Goal: Transaction & Acquisition: Purchase product/service

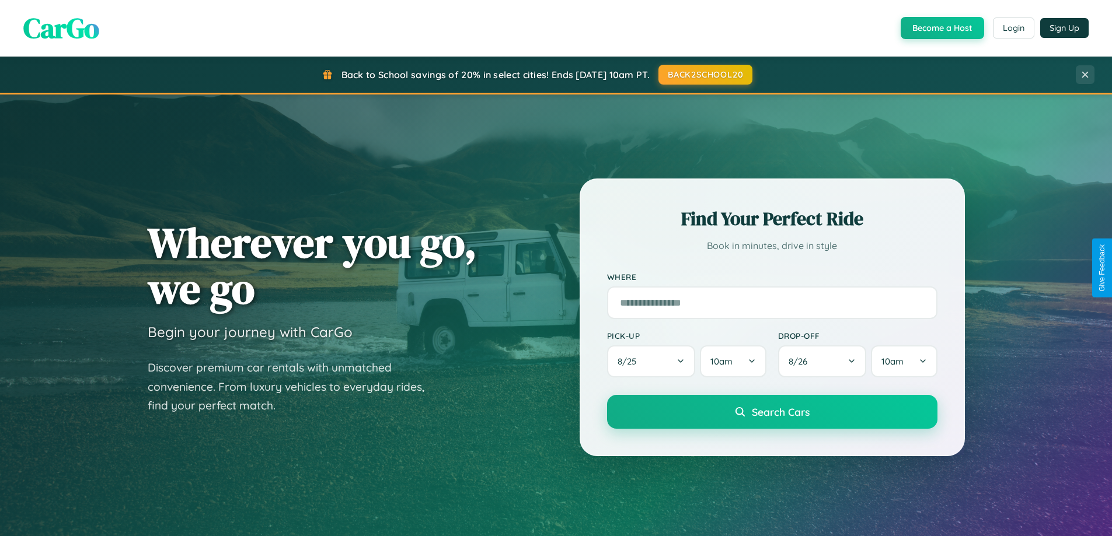
scroll to position [2246, 0]
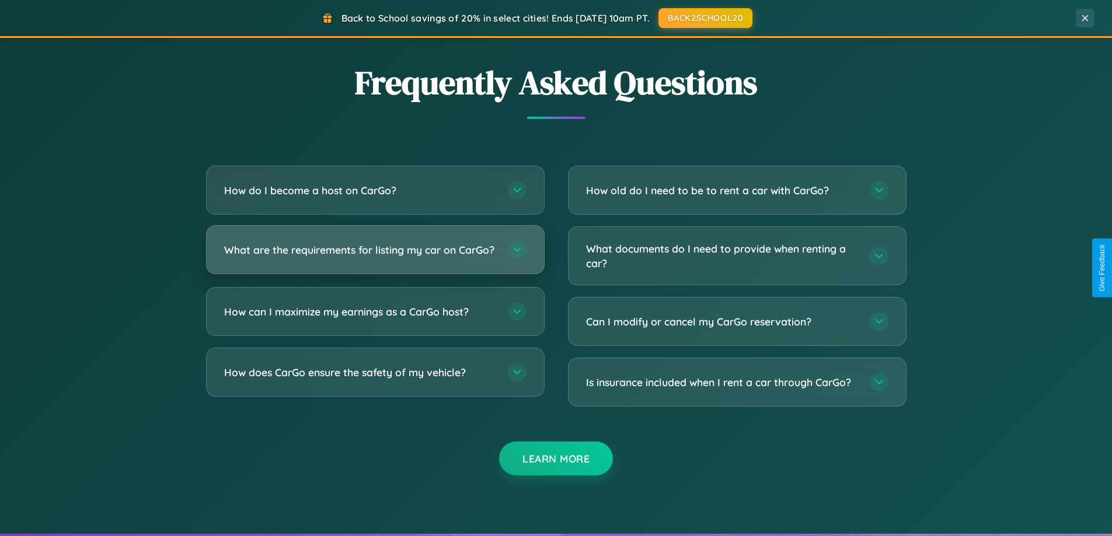
click at [375, 255] on h3 "What are the requirements for listing my car on CarGo?" at bounding box center [360, 250] width 272 height 15
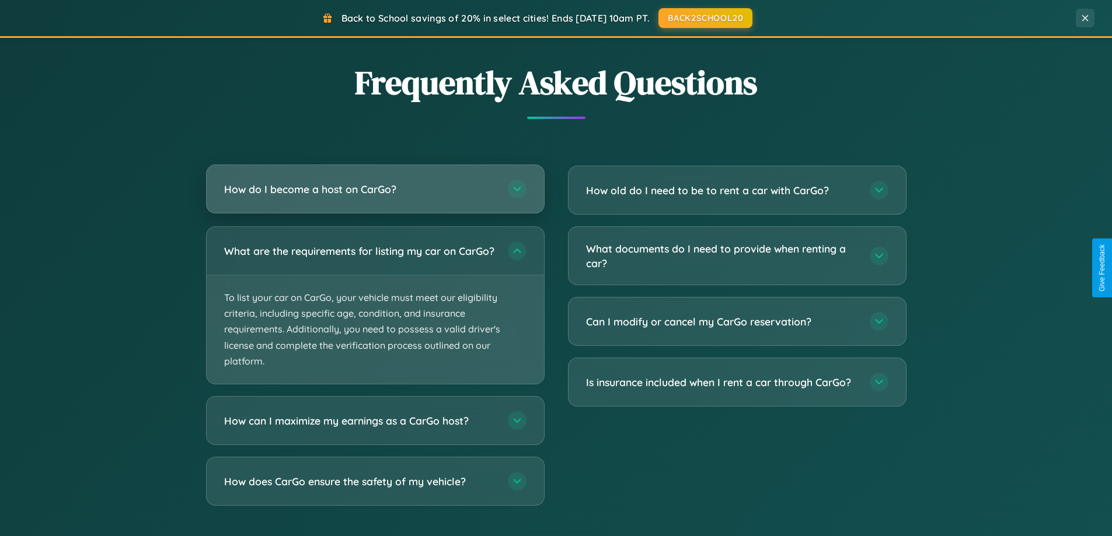
click at [375, 190] on h3 "How do I become a host on CarGo?" at bounding box center [360, 189] width 272 height 15
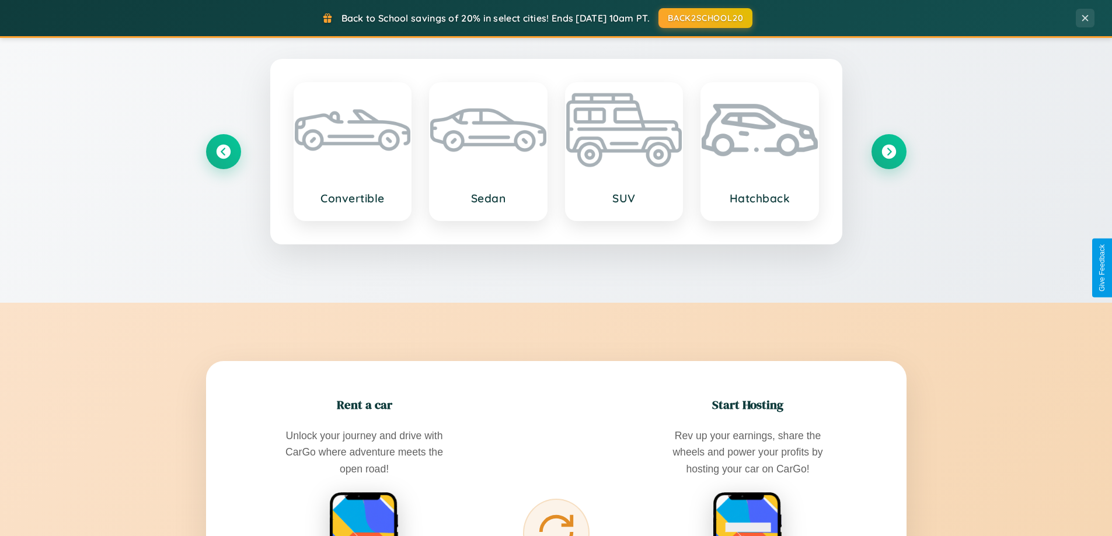
scroll to position [0, 0]
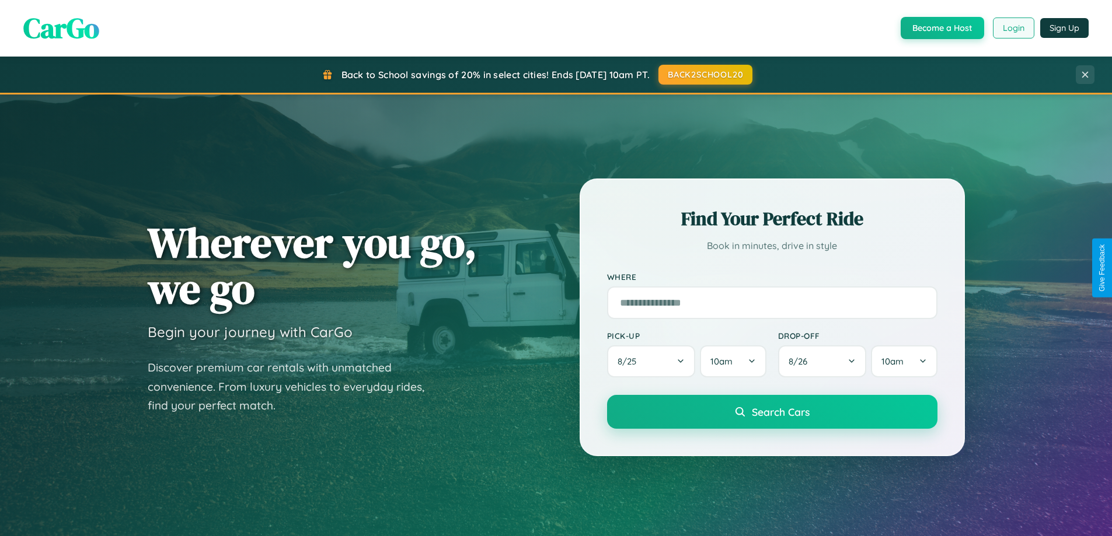
click at [1012, 28] on button "Login" at bounding box center [1013, 28] width 41 height 21
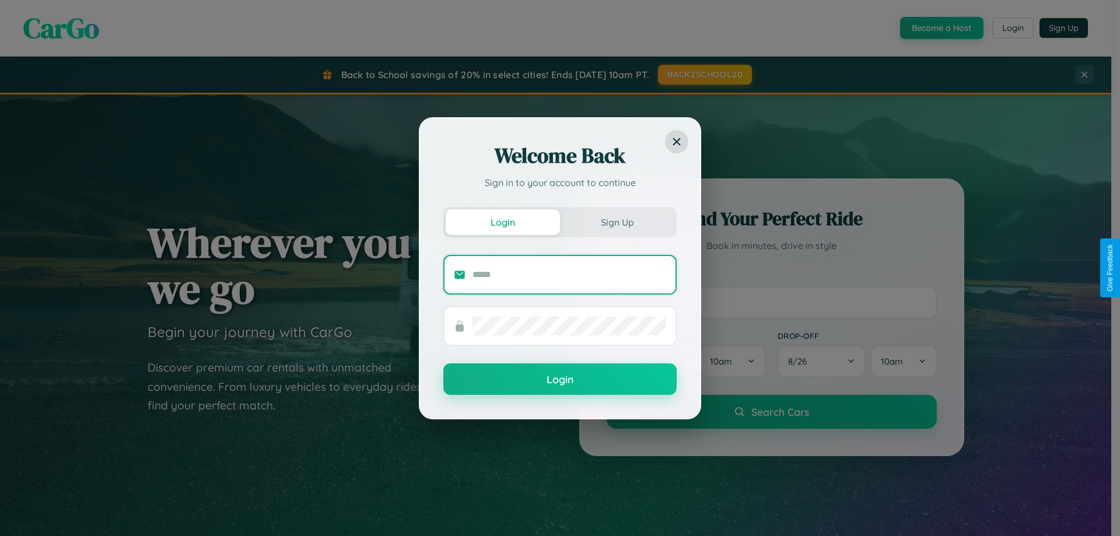
click at [570, 274] on input "text" at bounding box center [570, 275] width 194 height 19
type input "**********"
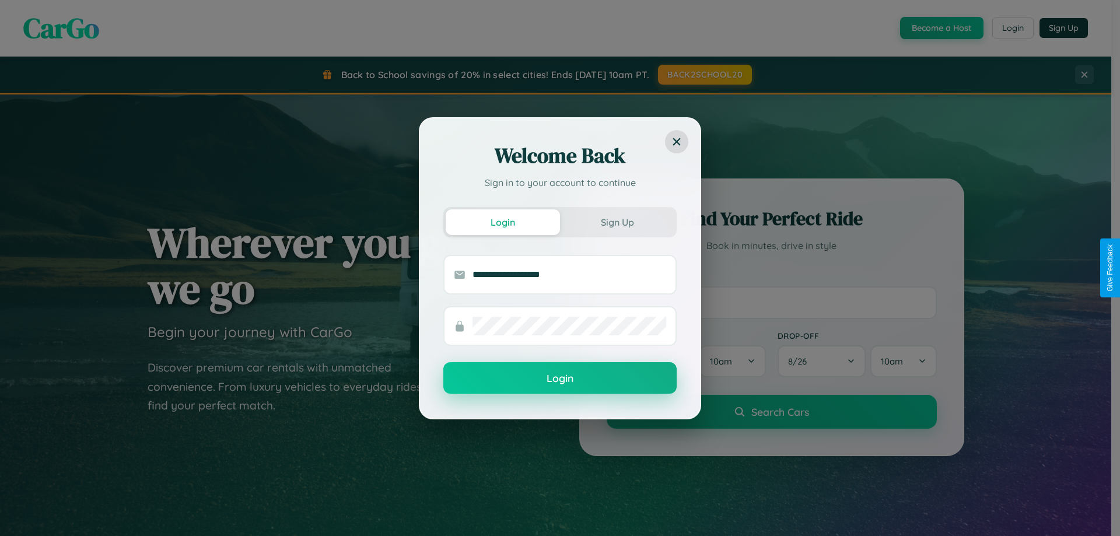
click at [560, 379] on button "Login" at bounding box center [560, 378] width 233 height 32
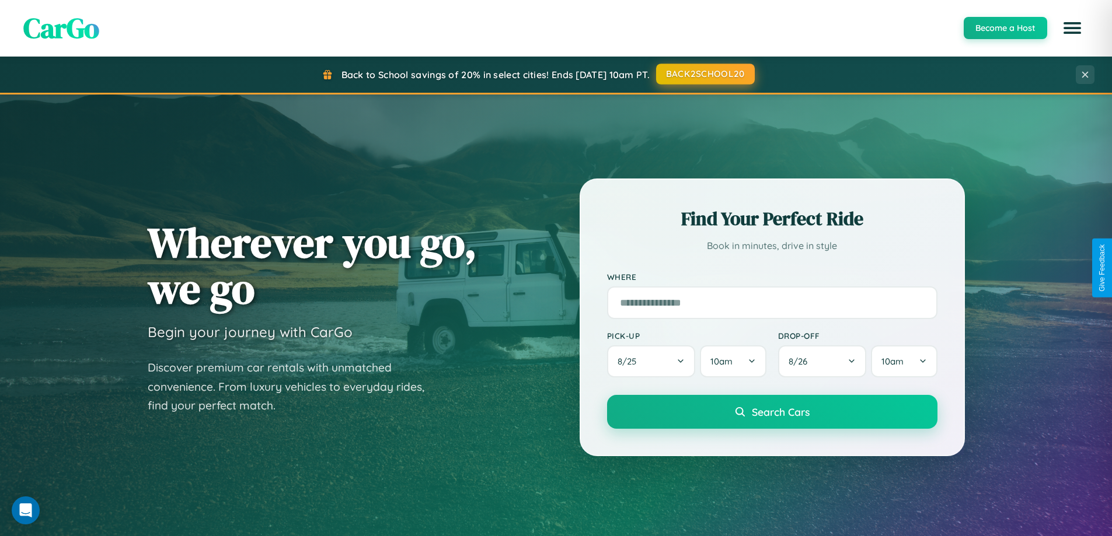
click at [704, 74] on button "BACK2SCHOOL20" at bounding box center [705, 74] width 99 height 21
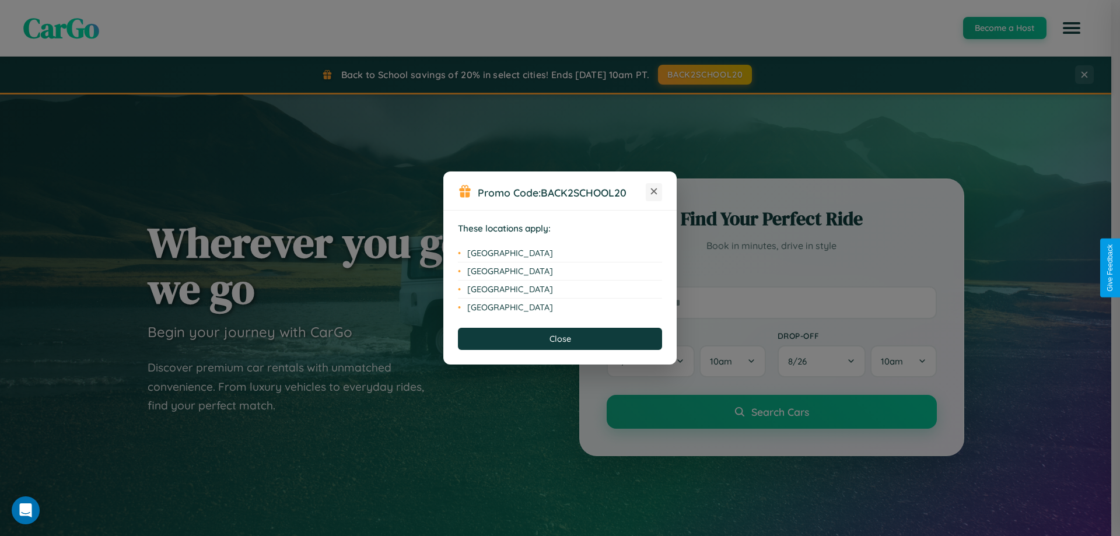
click at [654, 192] on icon at bounding box center [654, 191] width 6 height 6
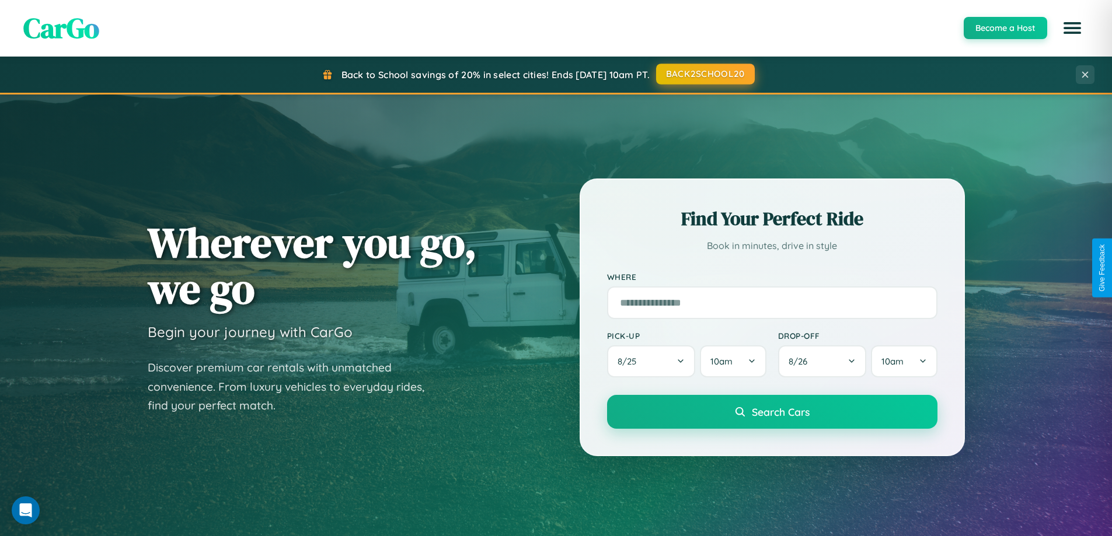
click at [704, 74] on button "BACK2SCHOOL20" at bounding box center [705, 74] width 99 height 21
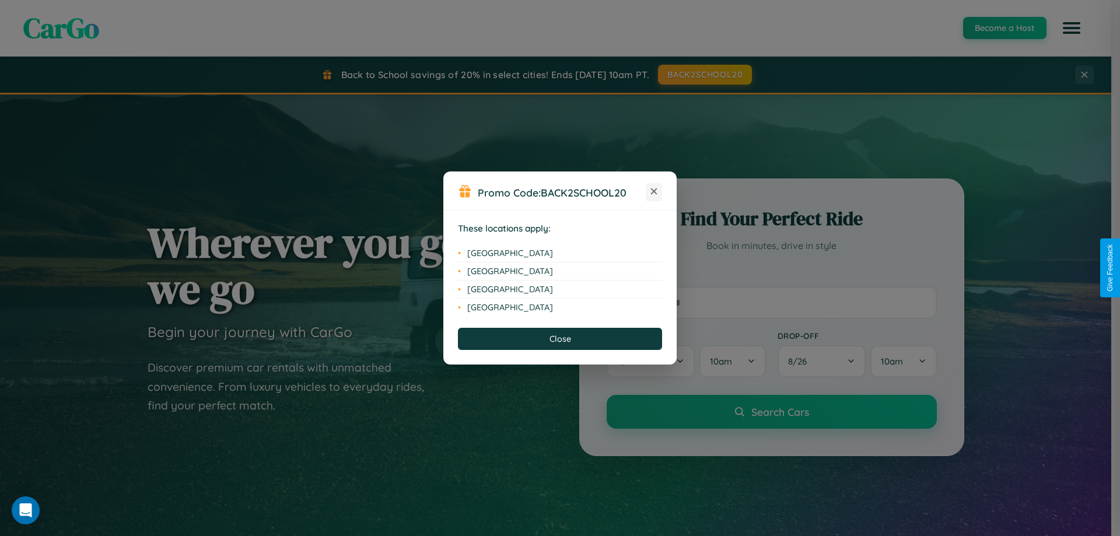
click at [654, 192] on icon at bounding box center [654, 191] width 6 height 6
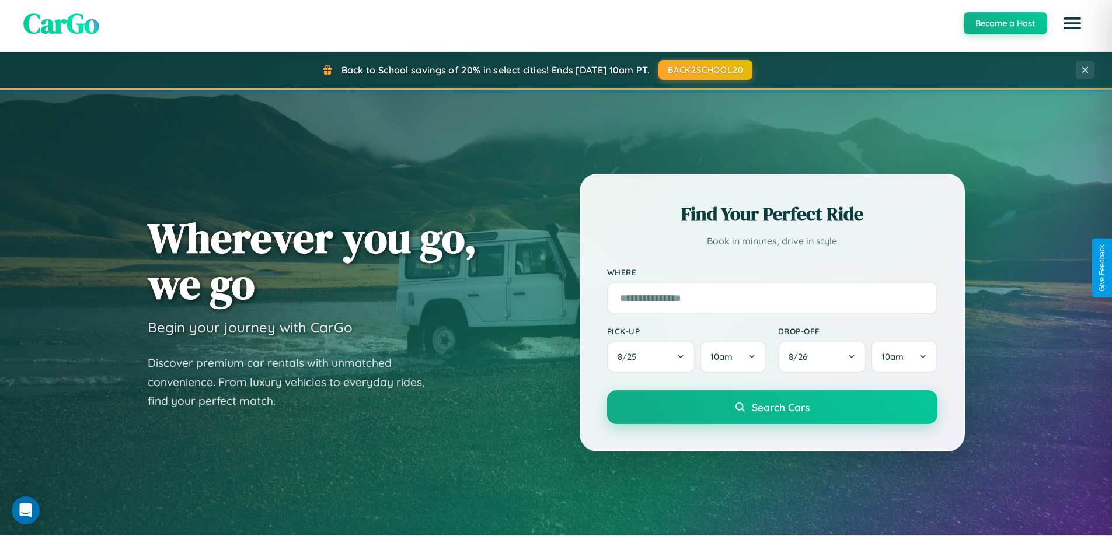
scroll to position [34, 0]
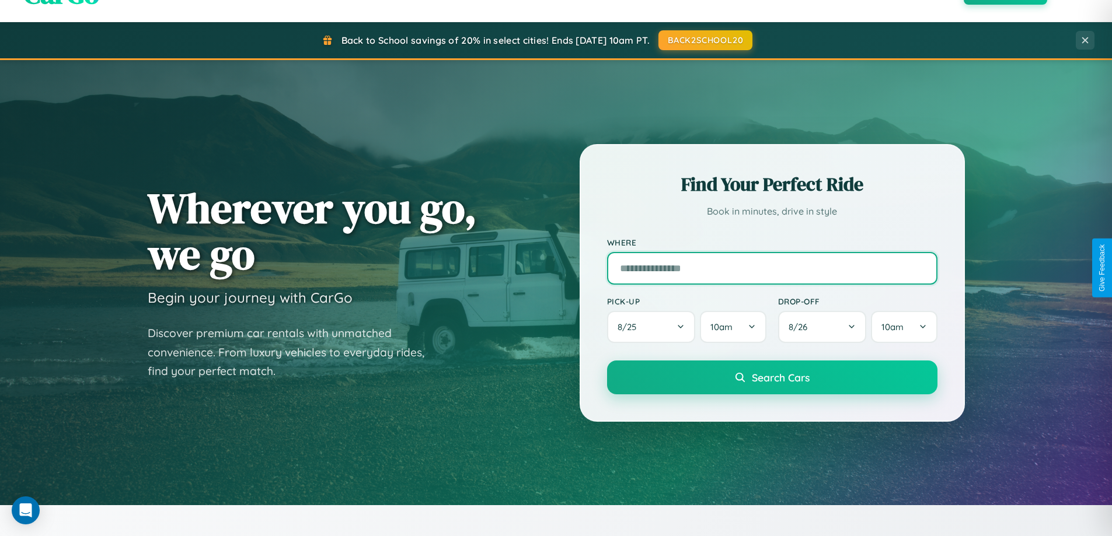
click at [771, 268] on input "text" at bounding box center [772, 268] width 330 height 33
type input "********"
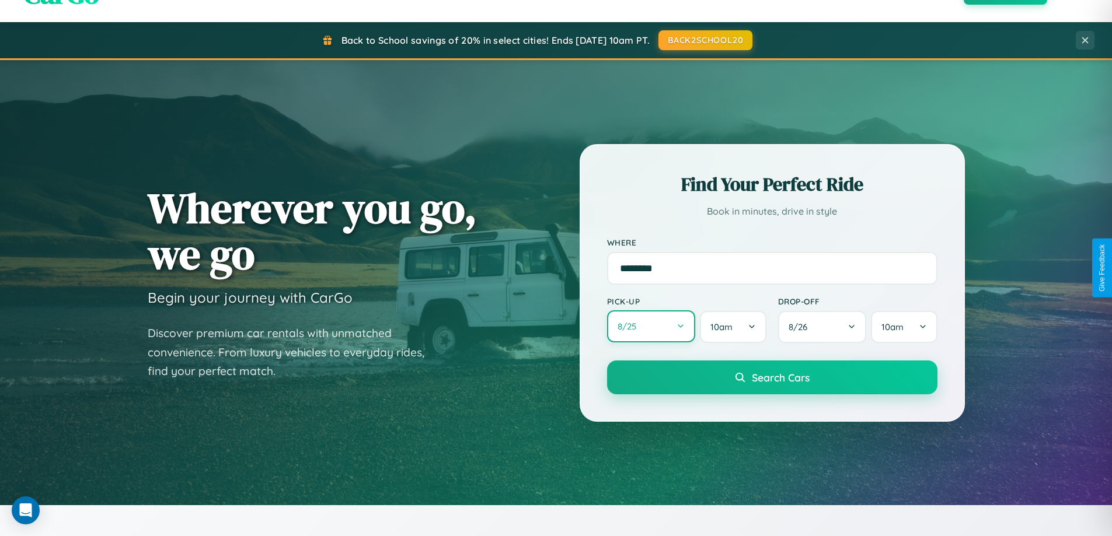
click at [651, 327] on button "8 / 25" at bounding box center [651, 326] width 89 height 32
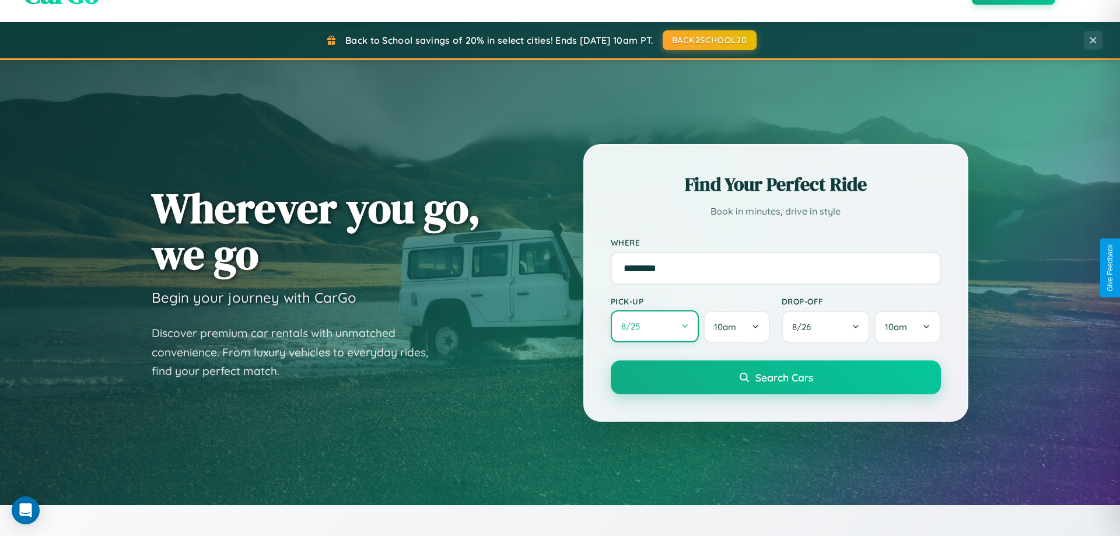
select select "*"
select select "****"
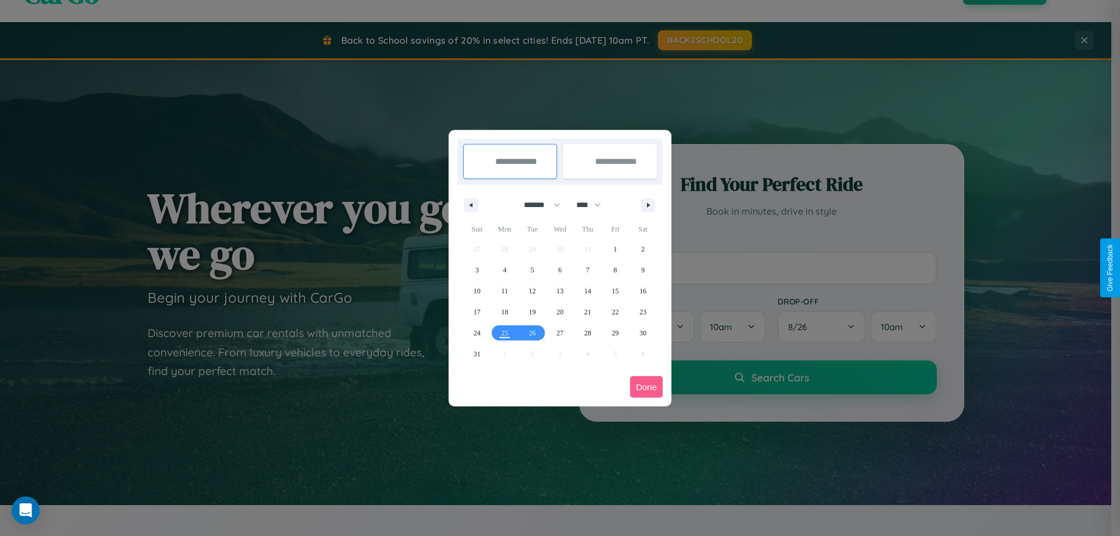
drag, startPoint x: 537, startPoint y: 205, endPoint x: 560, endPoint y: 234, distance: 37.4
click at [537, 205] on select "******* ******** ***** ***** *** **** **** ****** ********* ******* ******** **…" at bounding box center [540, 204] width 50 height 19
select select "**"
click at [477, 291] on span "9" at bounding box center [478, 291] width 4 height 21
type input "**********"
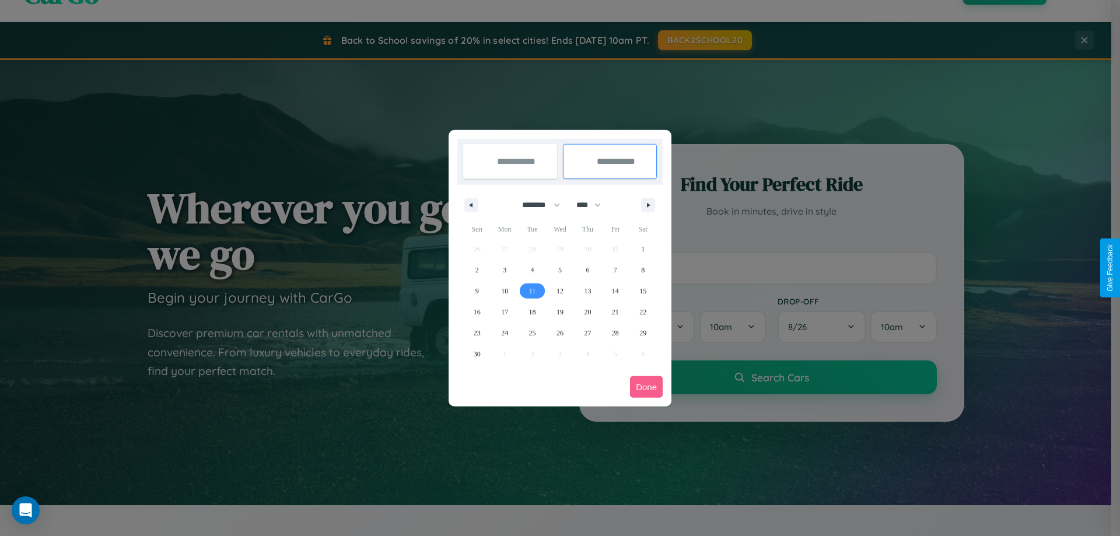
click at [532, 291] on span "11" at bounding box center [532, 291] width 7 height 21
type input "**********"
click at [647, 387] on button "Done" at bounding box center [646, 387] width 33 height 22
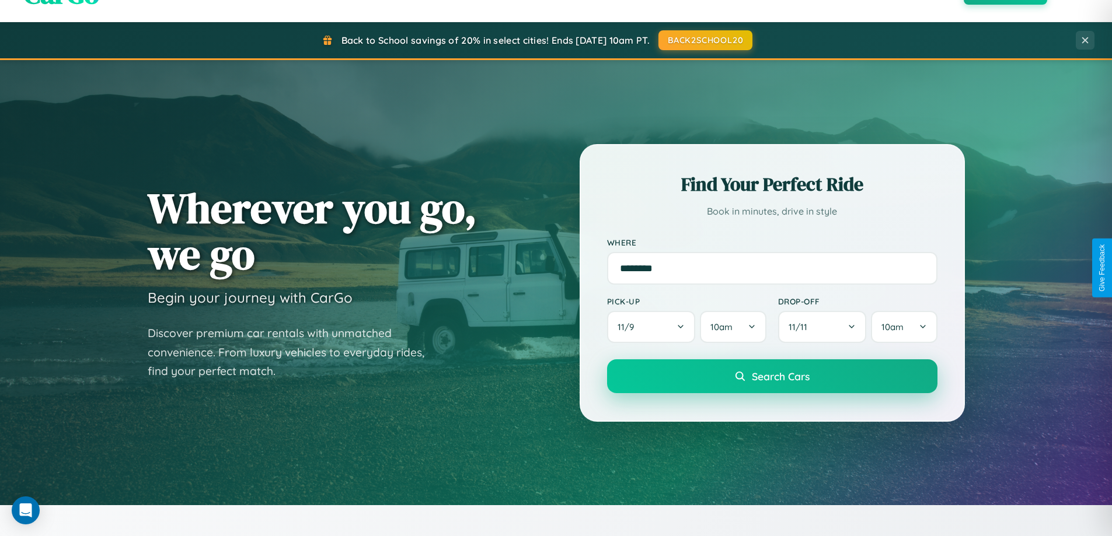
click at [771, 376] on span "Search Cars" at bounding box center [781, 376] width 58 height 13
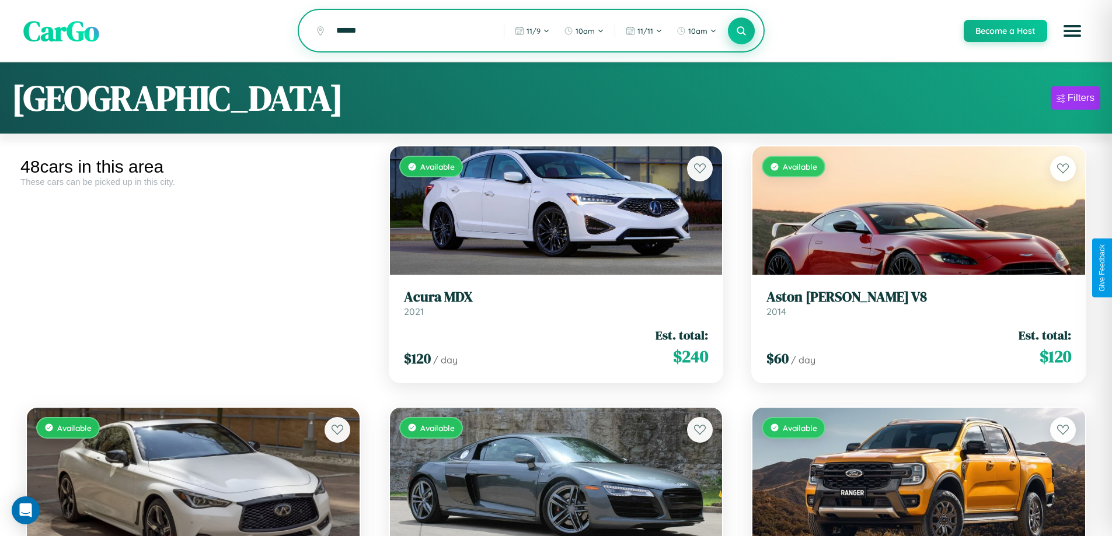
click at [741, 32] on icon at bounding box center [741, 30] width 11 height 11
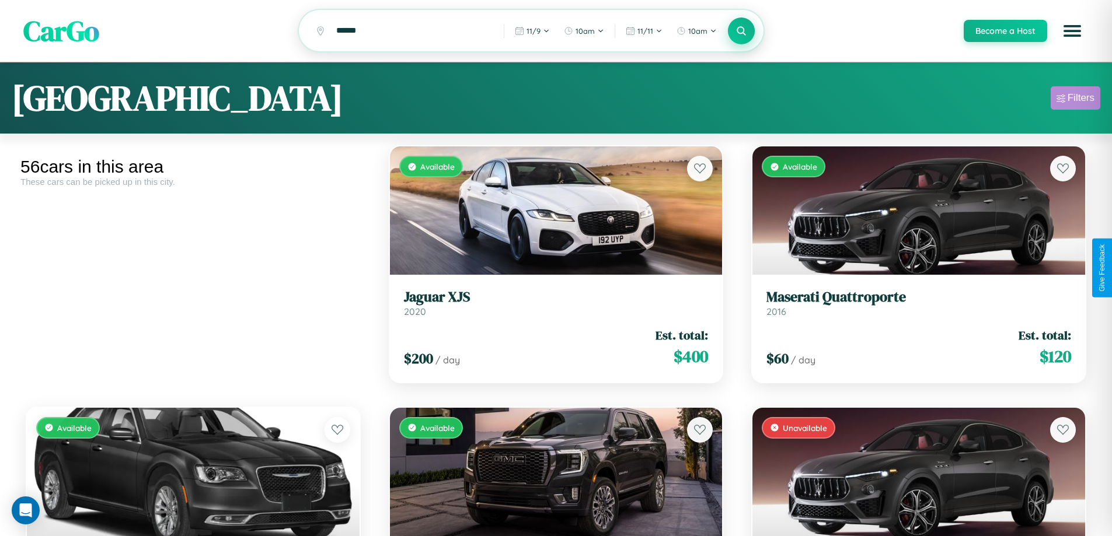
click at [1075, 100] on div "Filters" at bounding box center [1080, 98] width 27 height 12
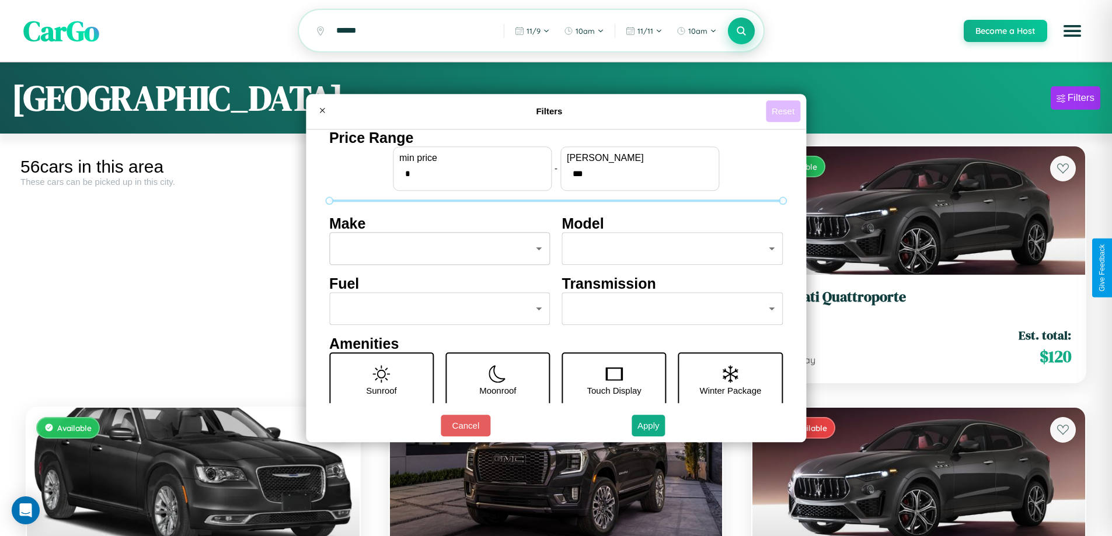
click at [784, 111] on button "Reset" at bounding box center [783, 111] width 34 height 22
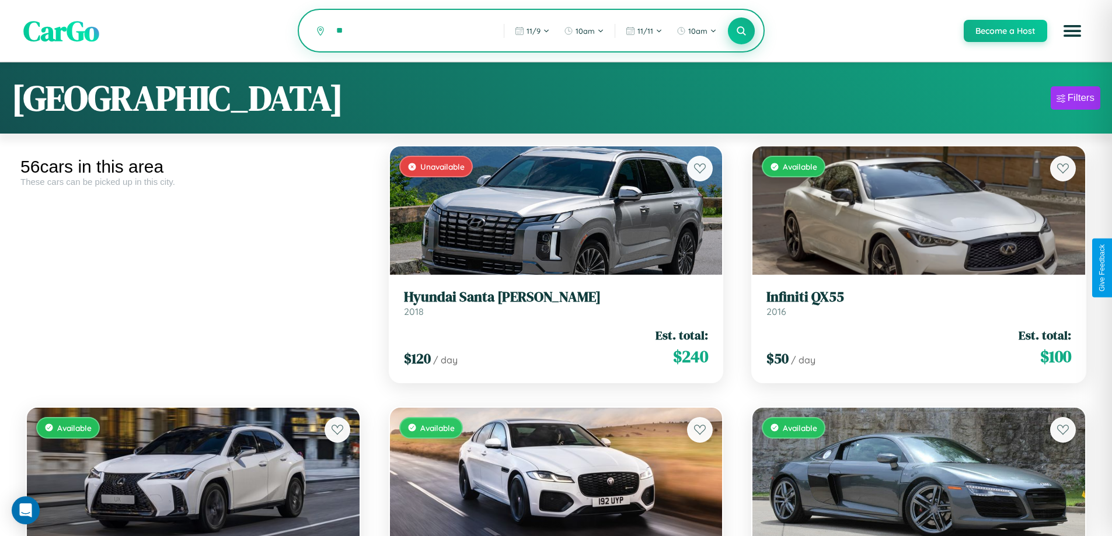
type input "*"
type input "******"
click at [741, 32] on icon at bounding box center [741, 30] width 11 height 11
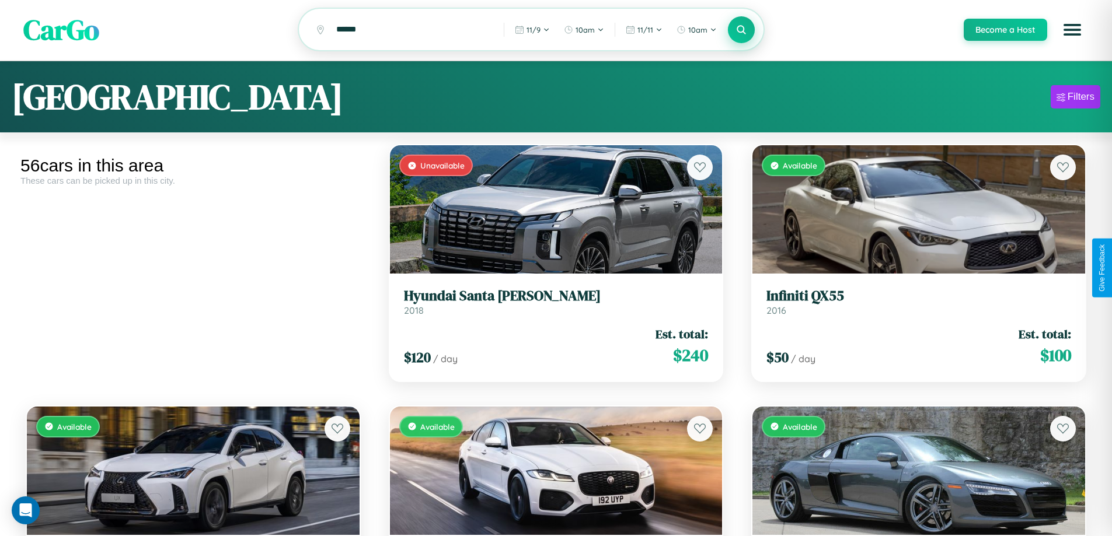
scroll to position [425, 0]
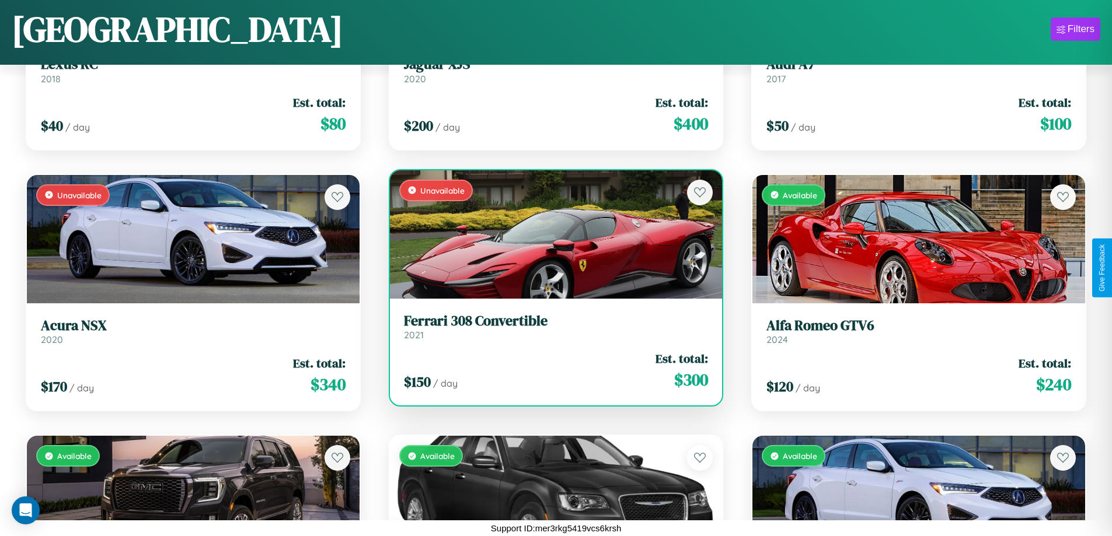
click at [551, 329] on link "Ferrari 308 Convertible 2021" at bounding box center [556, 327] width 305 height 29
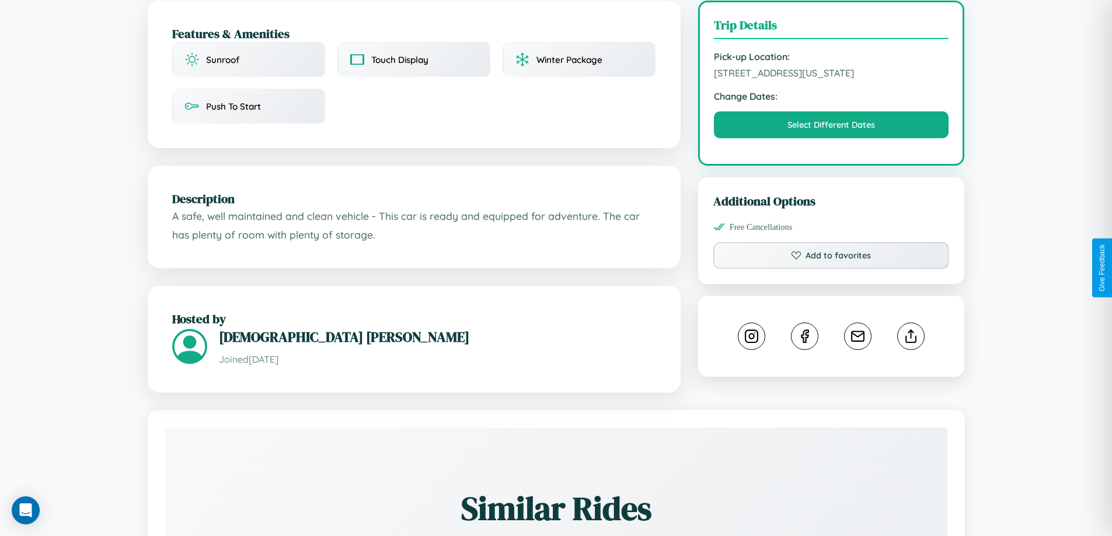
scroll to position [431, 0]
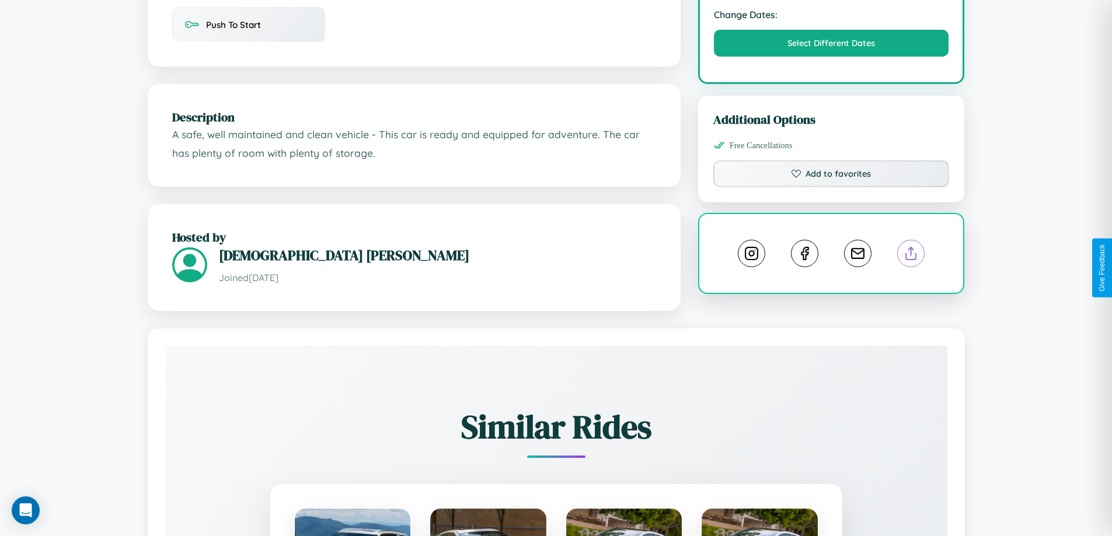
click at [911, 256] on line at bounding box center [911, 251] width 0 height 8
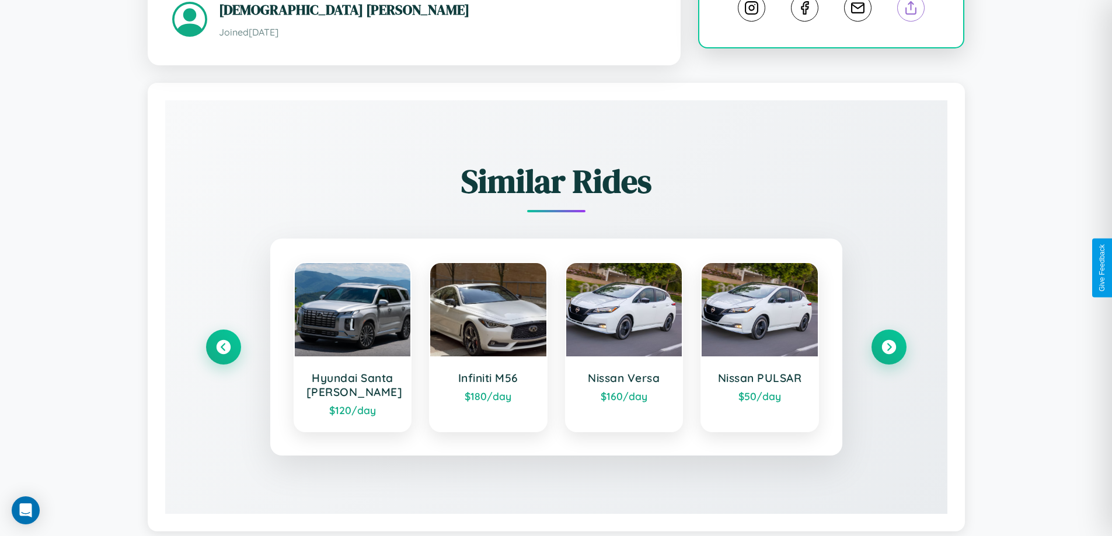
scroll to position [701, 0]
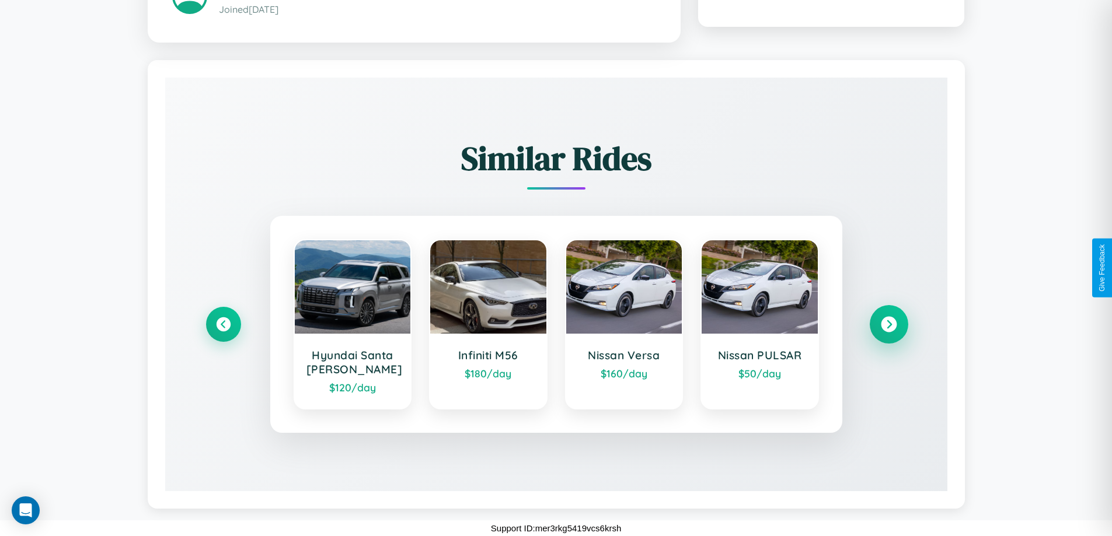
click at [888, 324] on icon at bounding box center [889, 325] width 16 height 16
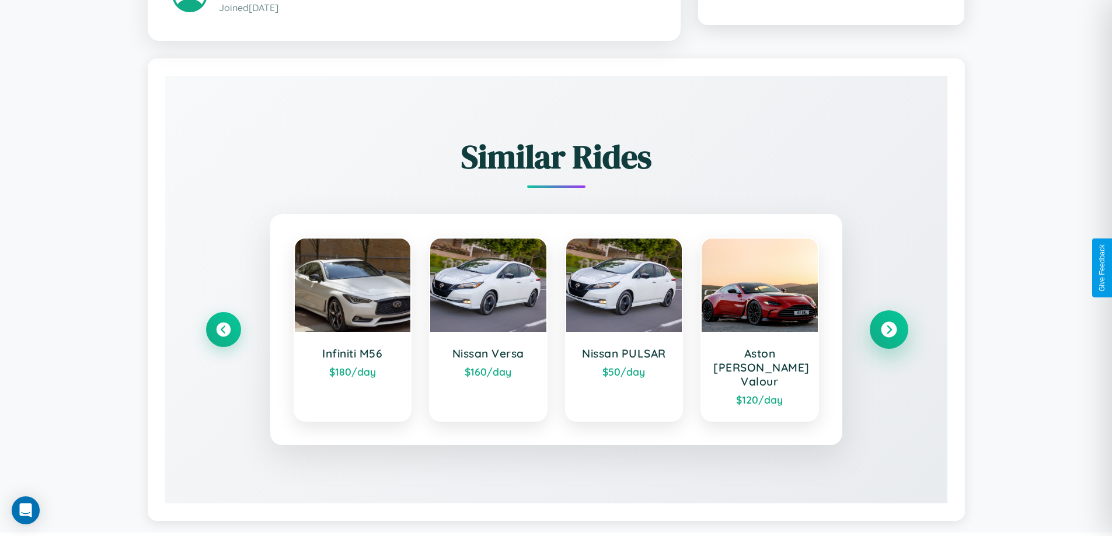
click at [888, 324] on icon at bounding box center [889, 330] width 16 height 16
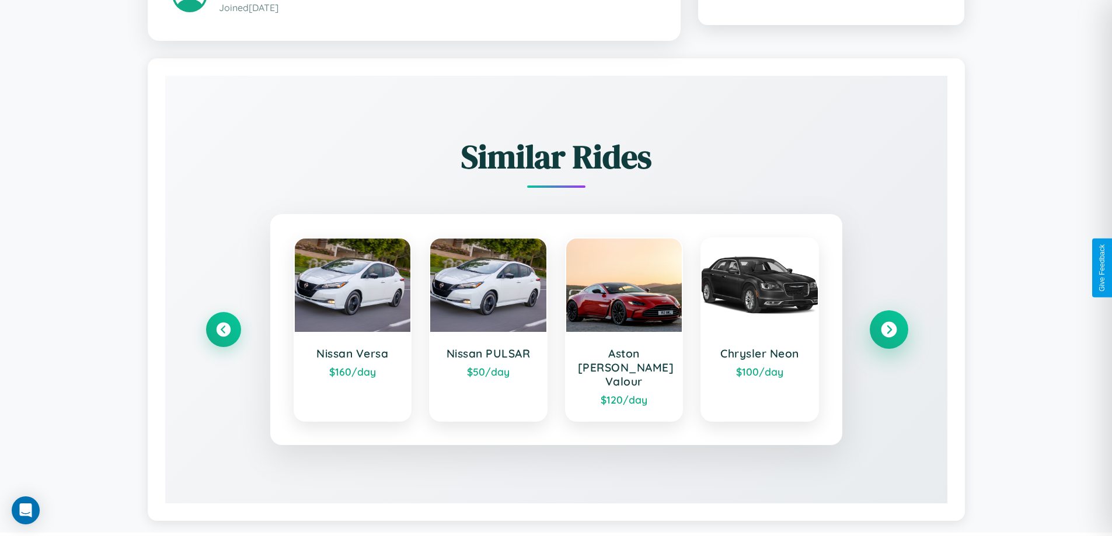
click at [888, 324] on icon at bounding box center [889, 330] width 16 height 16
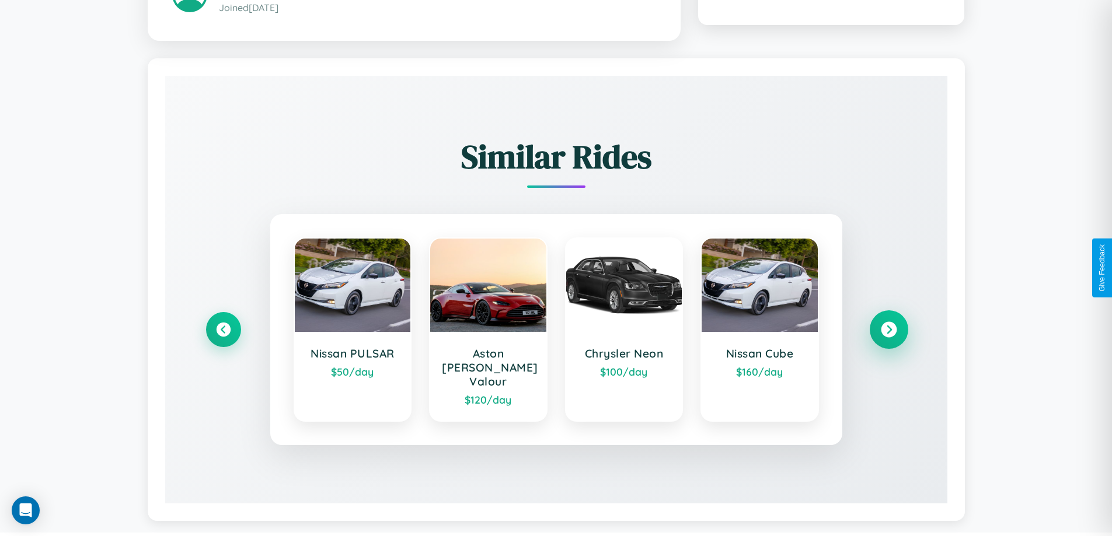
click at [888, 324] on icon at bounding box center [889, 330] width 16 height 16
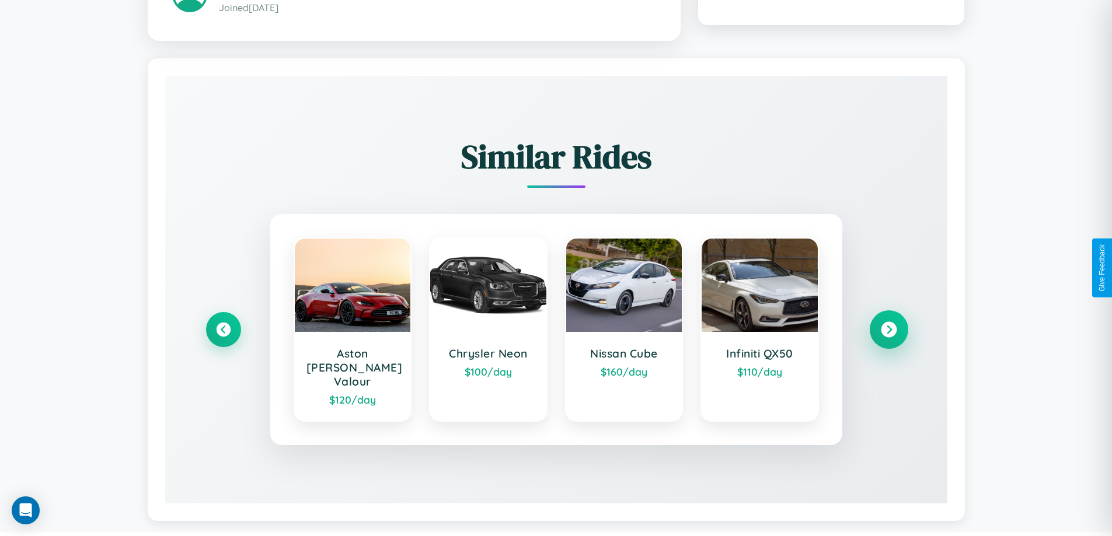
click at [888, 324] on icon at bounding box center [889, 330] width 16 height 16
